Goal: Task Accomplishment & Management: Use online tool/utility

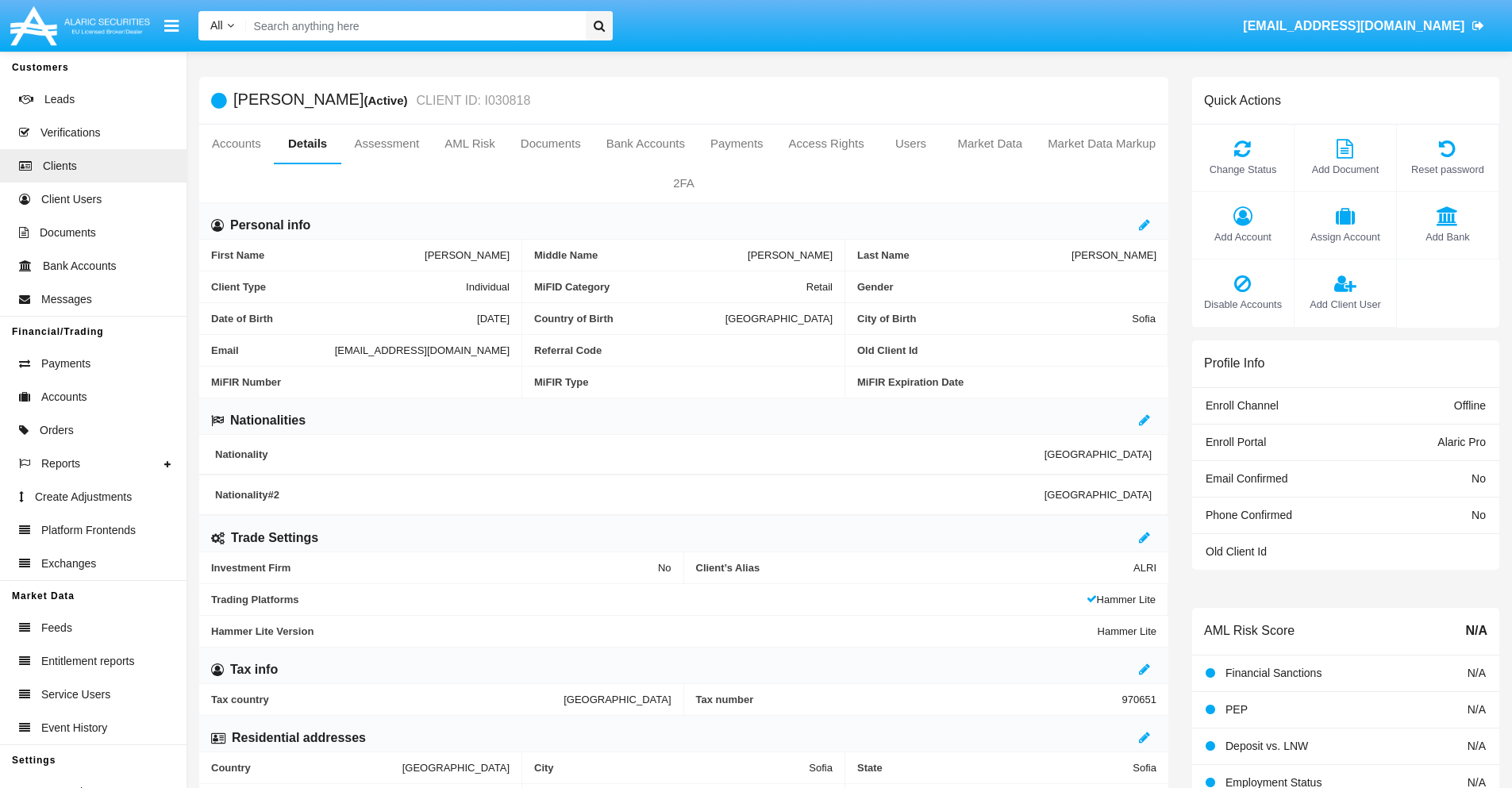
click at [990, 143] on link "Market Data" at bounding box center [989, 143] width 90 height 38
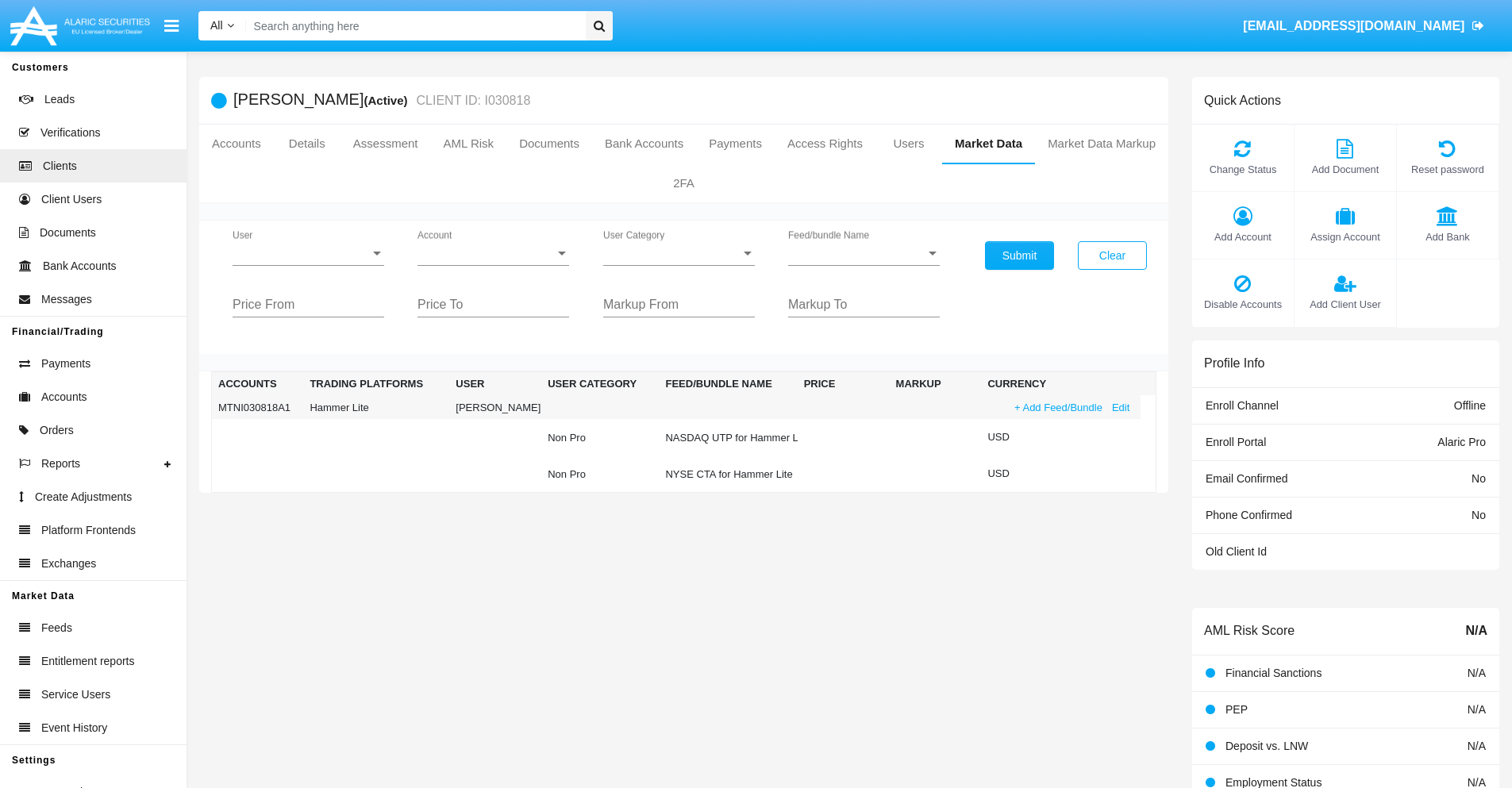
click at [1056, 407] on link "+ Add Feed/Bundle" at bounding box center [1058, 407] width 97 height 17
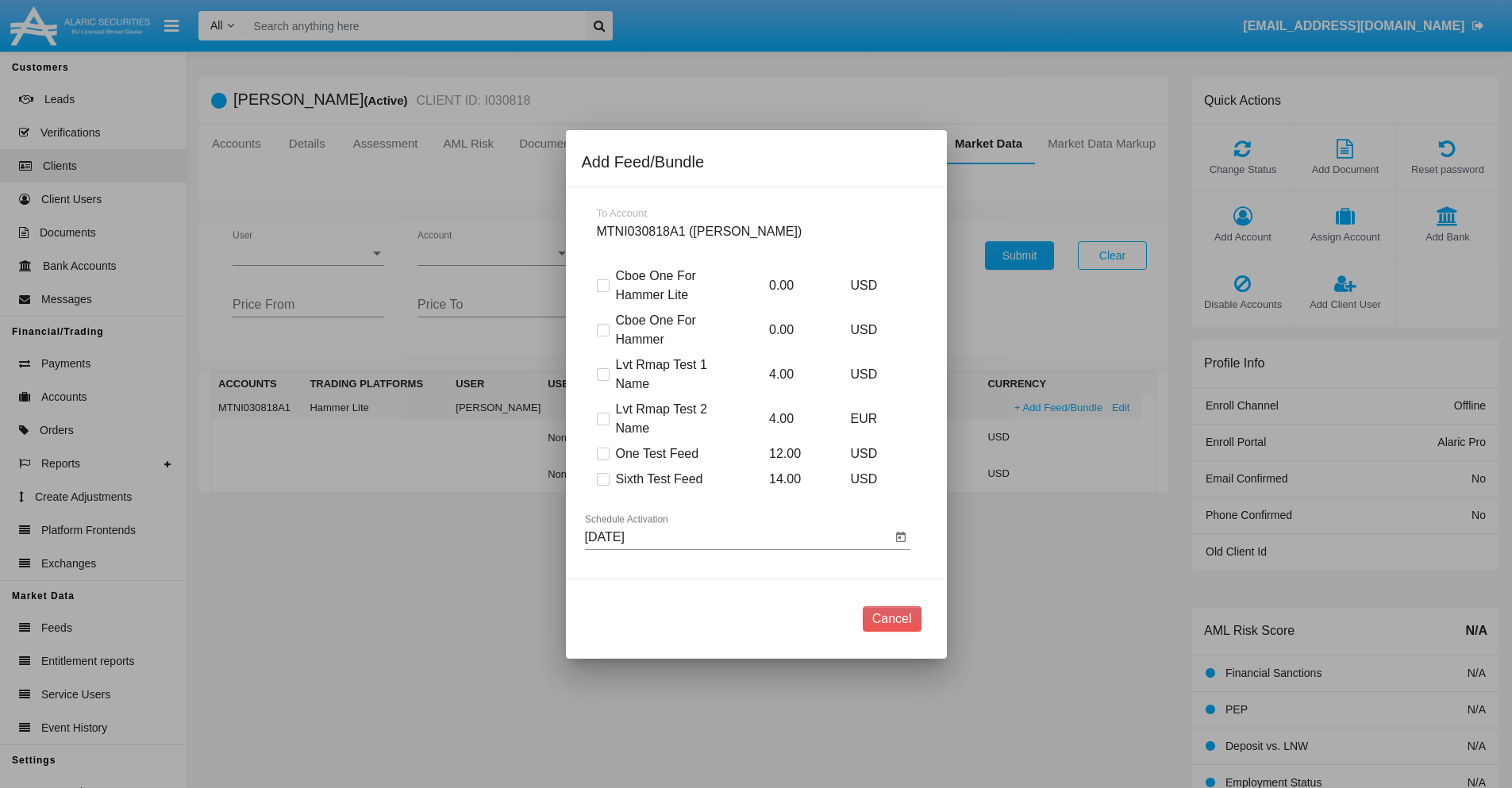
click at [602, 479] on span at bounding box center [603, 480] width 13 height 13
click at [602, 485] on input "Sixth Test Feed" at bounding box center [602, 485] width 1 height 1
checkbox input "true"
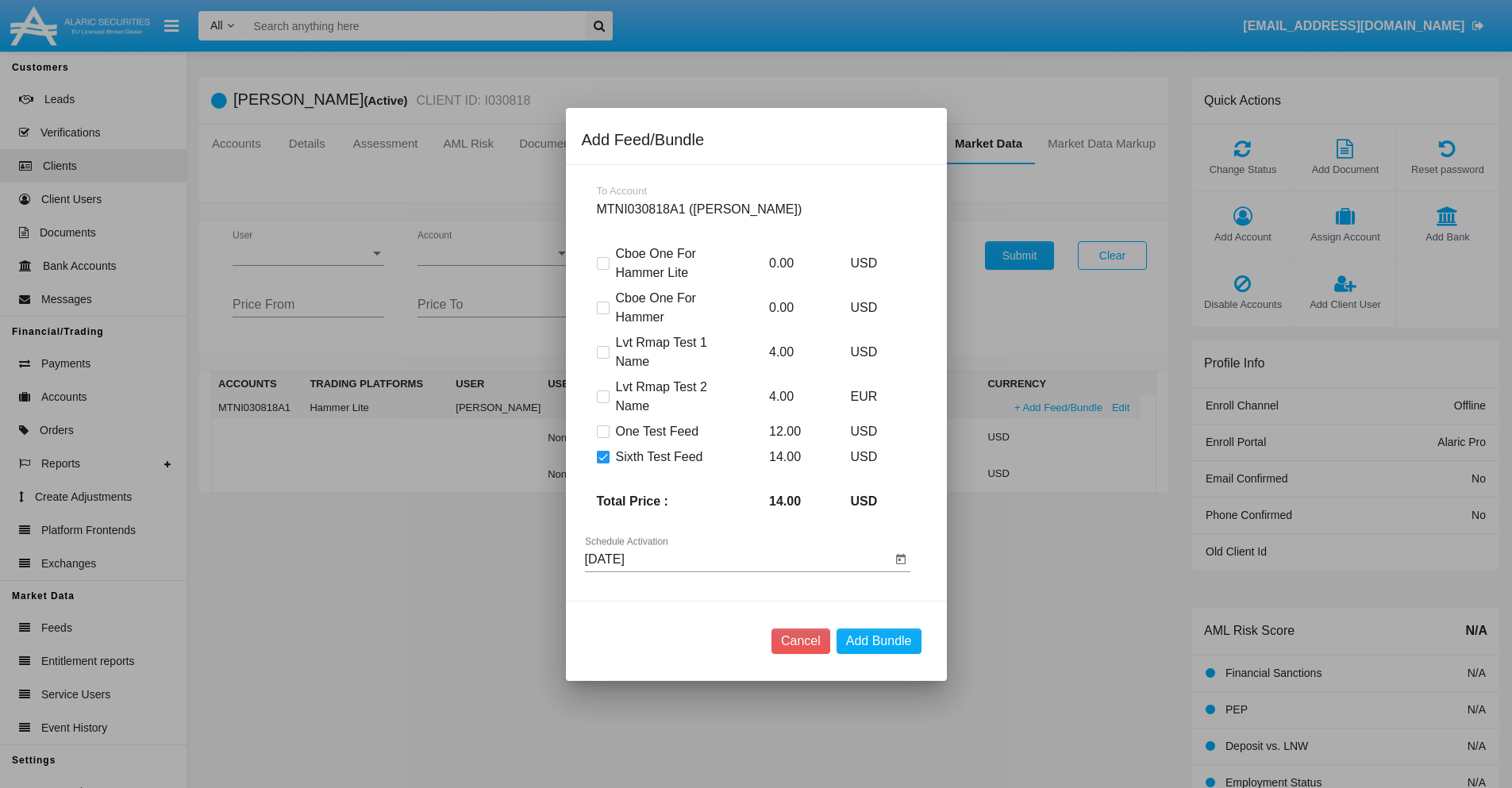
click at [737, 559] on input "09/03/25" at bounding box center [738, 559] width 307 height 14
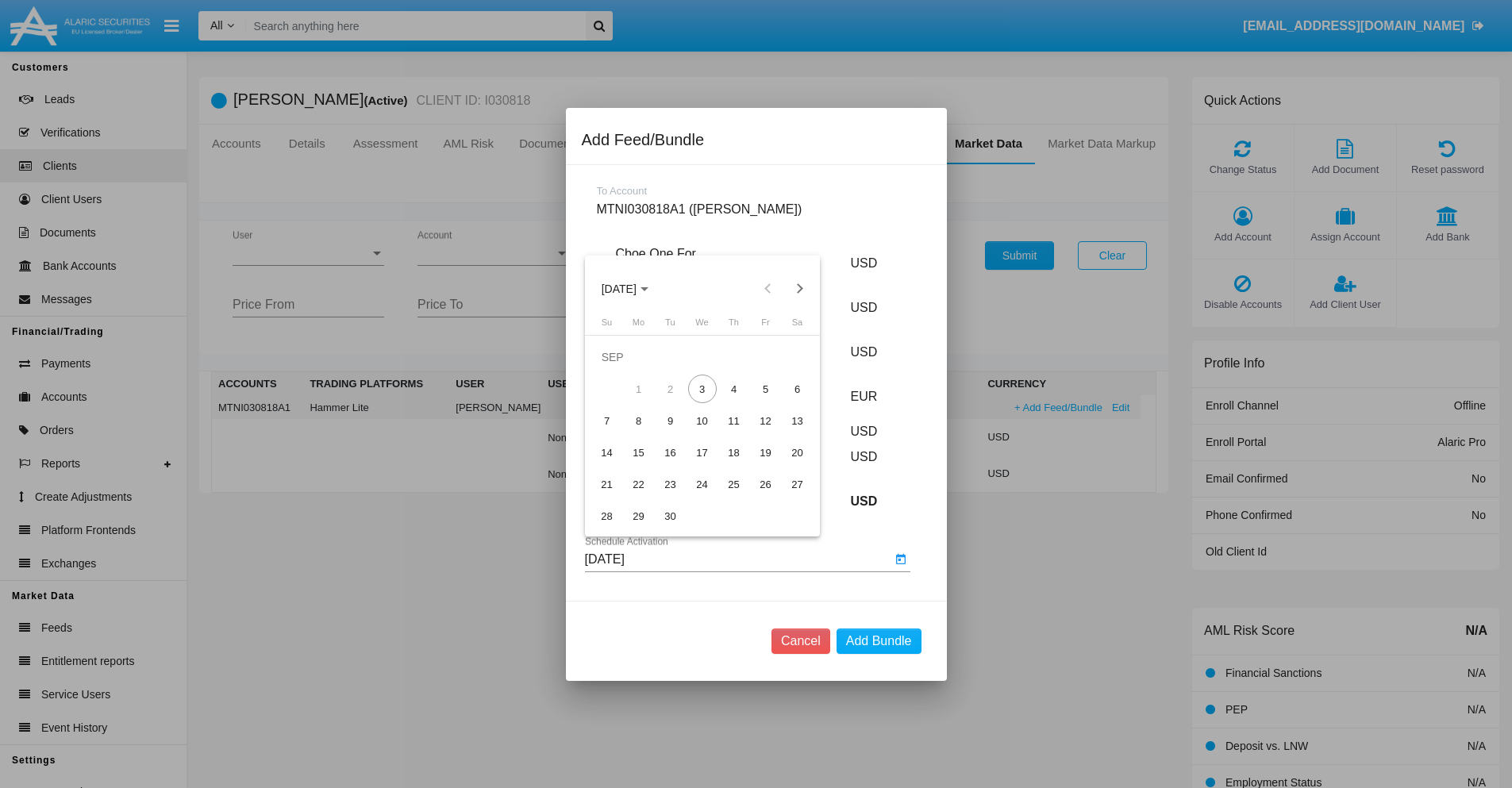
click at [632, 288] on span "SEP 2025" at bounding box center [618, 289] width 35 height 13
click at [785, 432] on div "2027" at bounding box center [786, 433] width 50 height 28
click at [729, 432] on div "NOV" at bounding box center [730, 433] width 50 height 28
click at [765, 389] on div "5" at bounding box center [766, 388] width 28 height 28
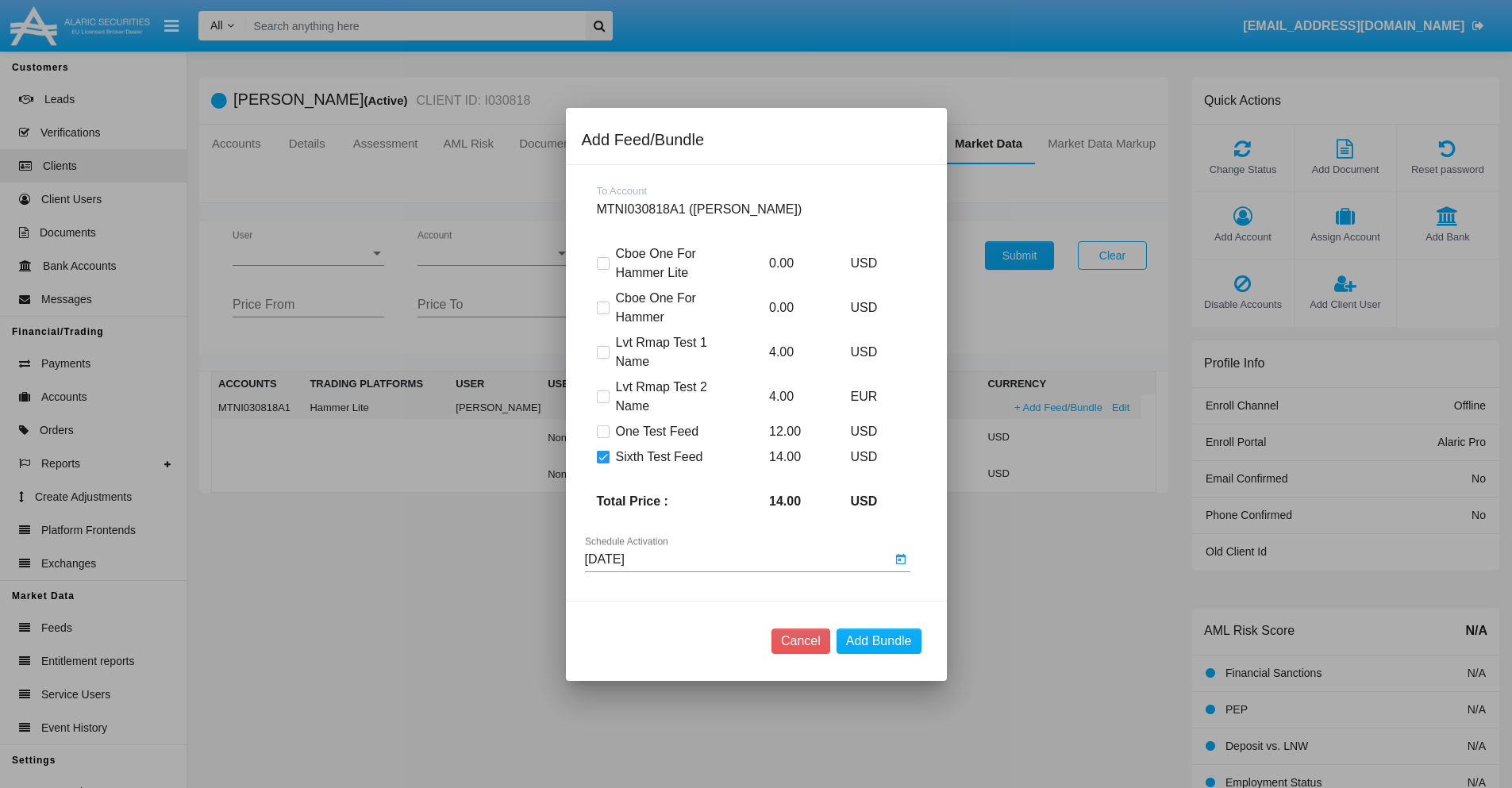
type input "11/05/27"
click at [878, 641] on button "Add Bundle" at bounding box center [879, 642] width 85 height 26
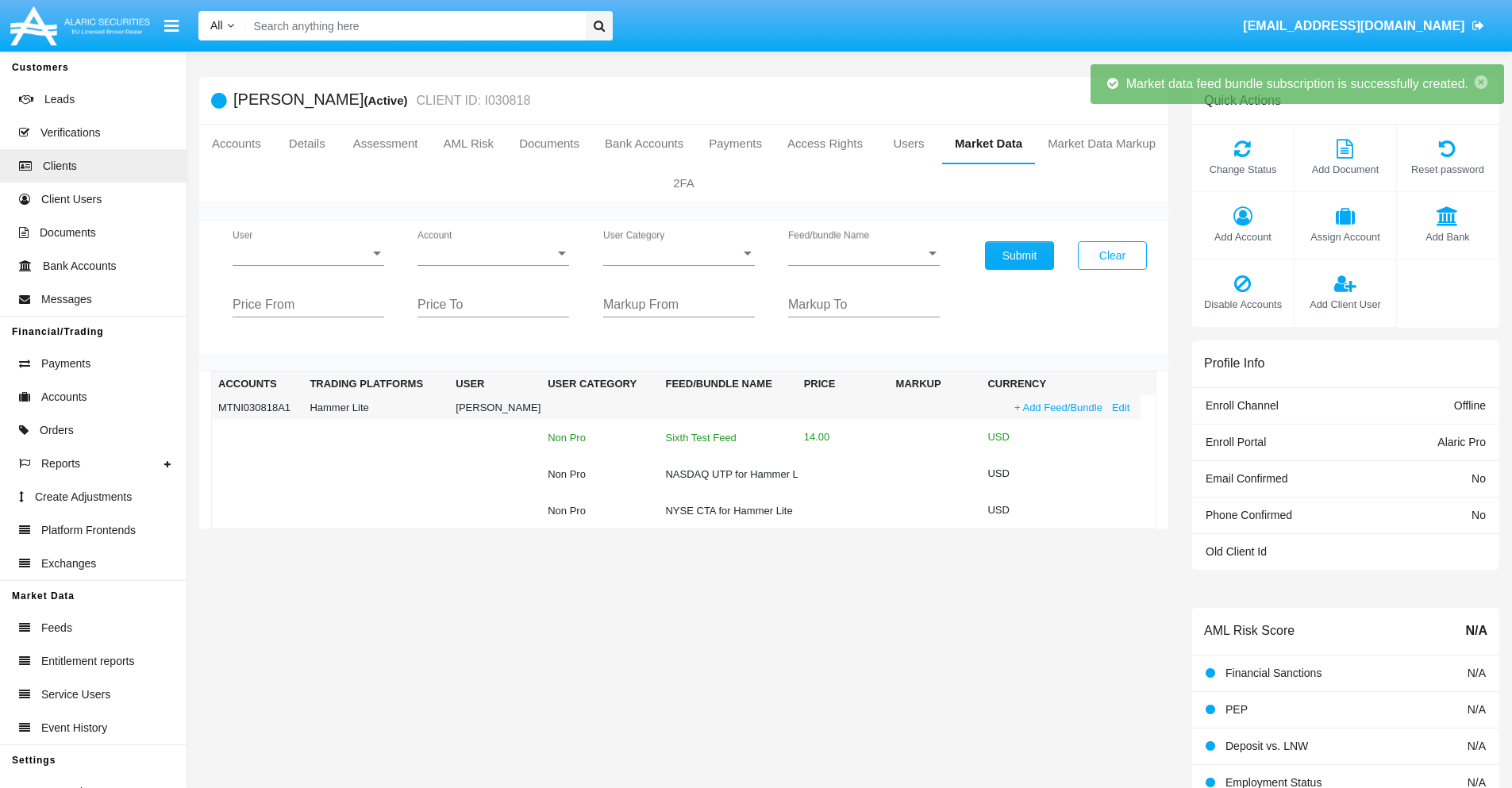
click at [725, 437] on div "Sixth Test Feed" at bounding box center [728, 437] width 126 height 10
